Goal: Information Seeking & Learning: Learn about a topic

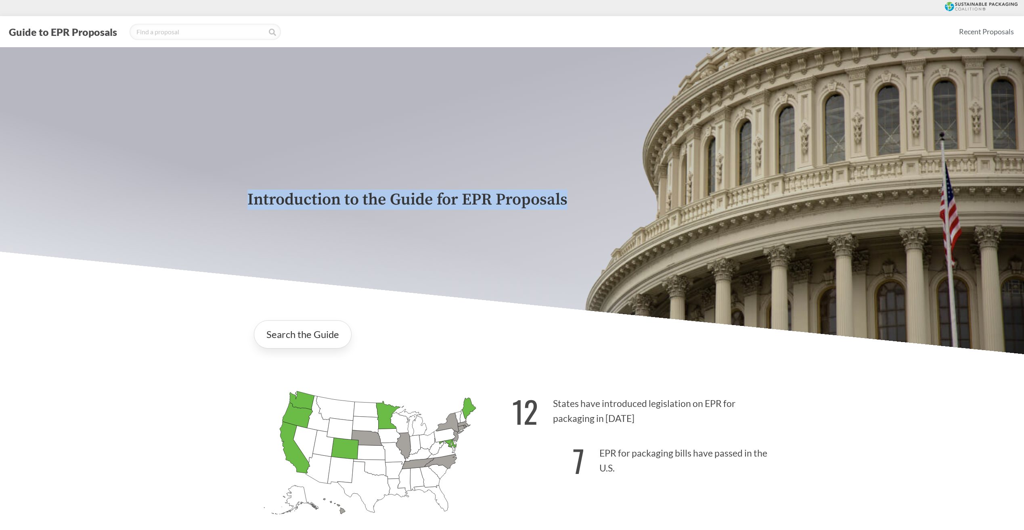
drag, startPoint x: 248, startPoint y: 202, endPoint x: 656, endPoint y: 205, distance: 408.1
click at [656, 205] on div "Introduction to the Guide for EPR Proposals" at bounding box center [512, 200] width 1024 height 307
drag, startPoint x: 656, startPoint y: 205, endPoint x: 490, endPoint y: 195, distance: 166.2
copy p "Introduction to the Guide for EPR Proposals"
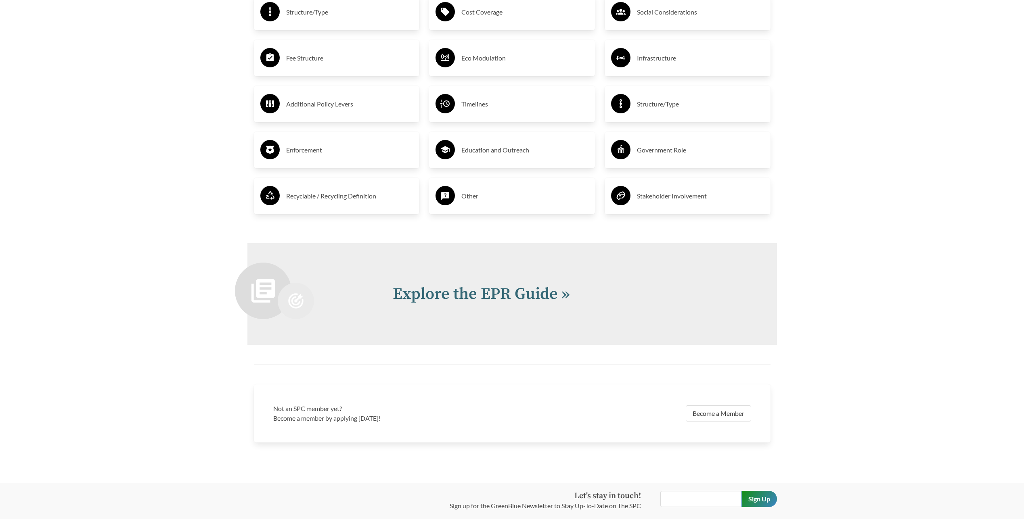
scroll to position [1694, 0]
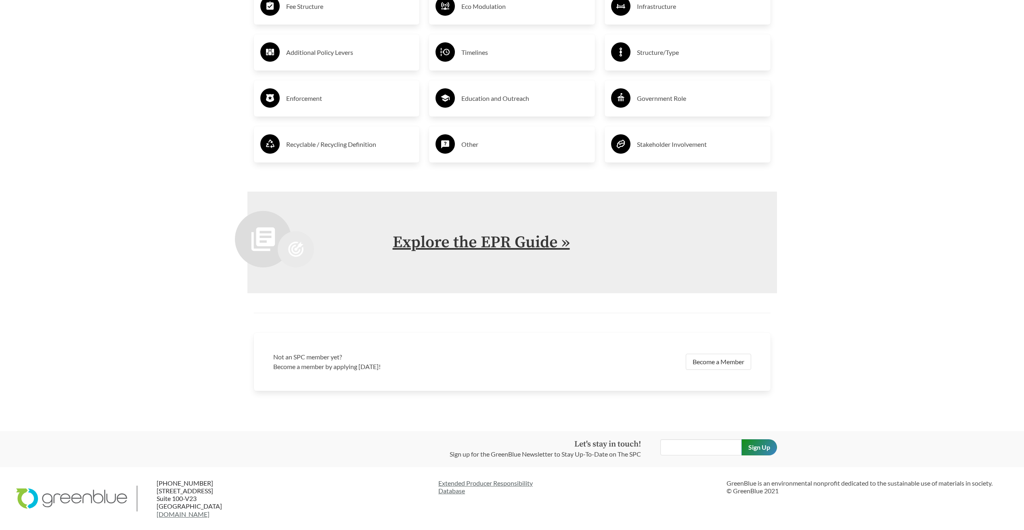
click at [444, 241] on link "Explore the EPR Guide »" at bounding box center [481, 243] width 177 height 20
